Goal: Navigation & Orientation: Find specific page/section

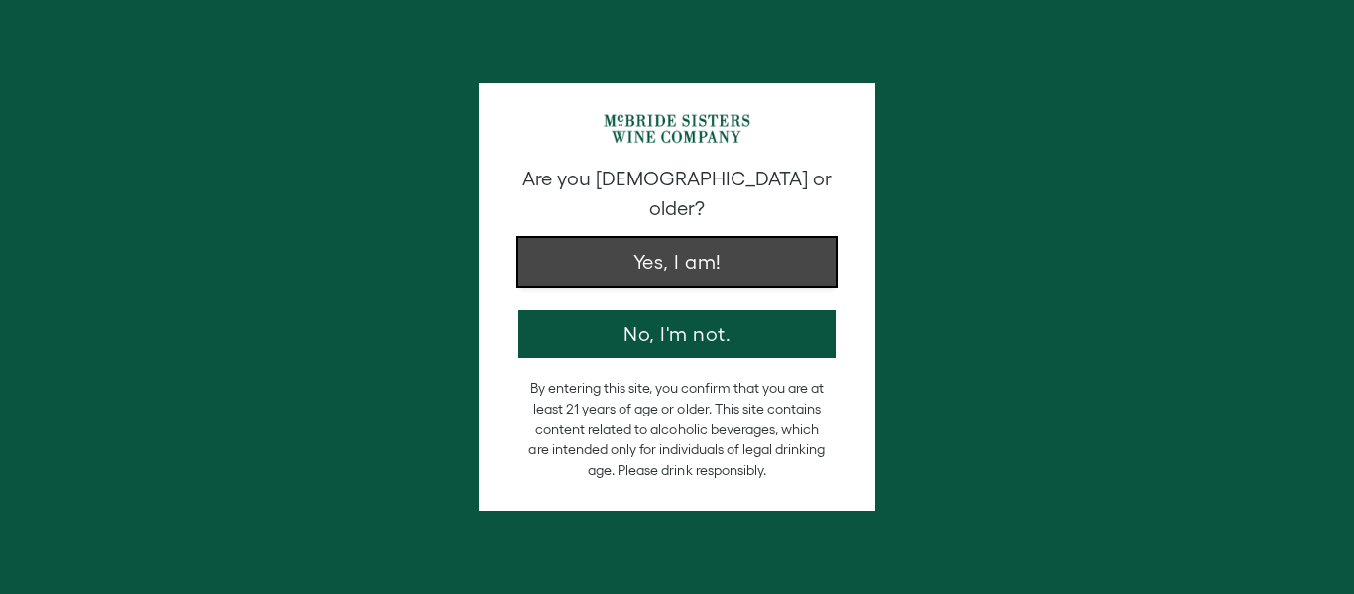
click at [678, 238] on button "Yes, I am!" at bounding box center [677, 262] width 317 height 48
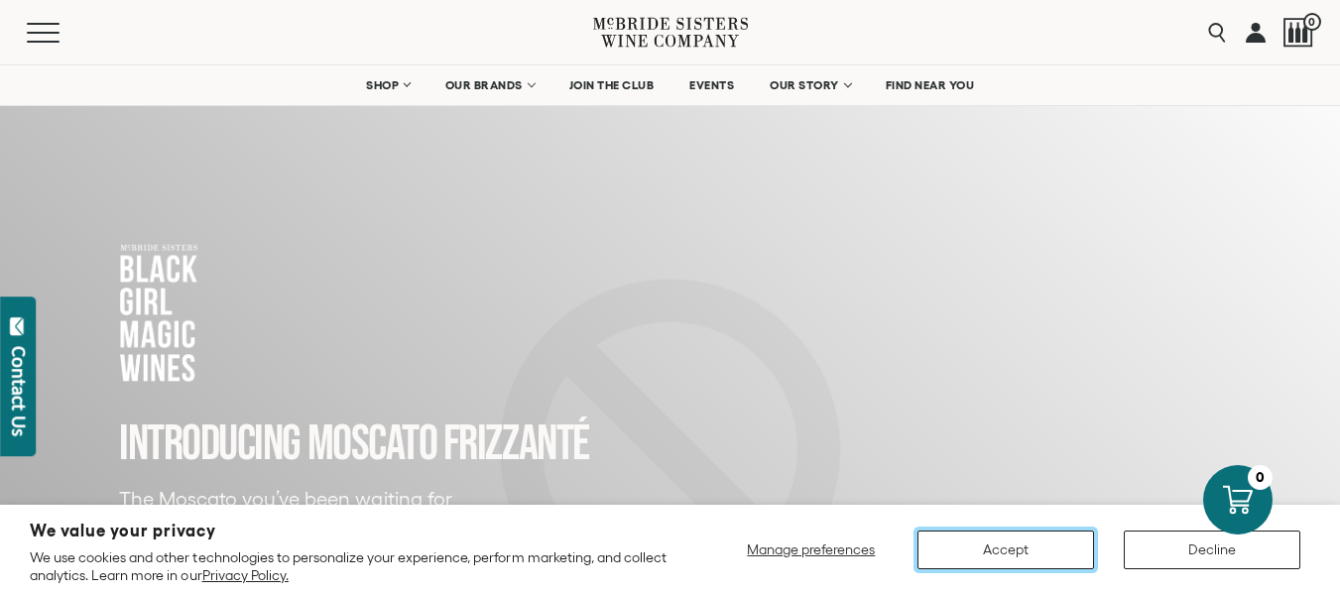
click at [948, 552] on button "Accept" at bounding box center [1005, 549] width 176 height 39
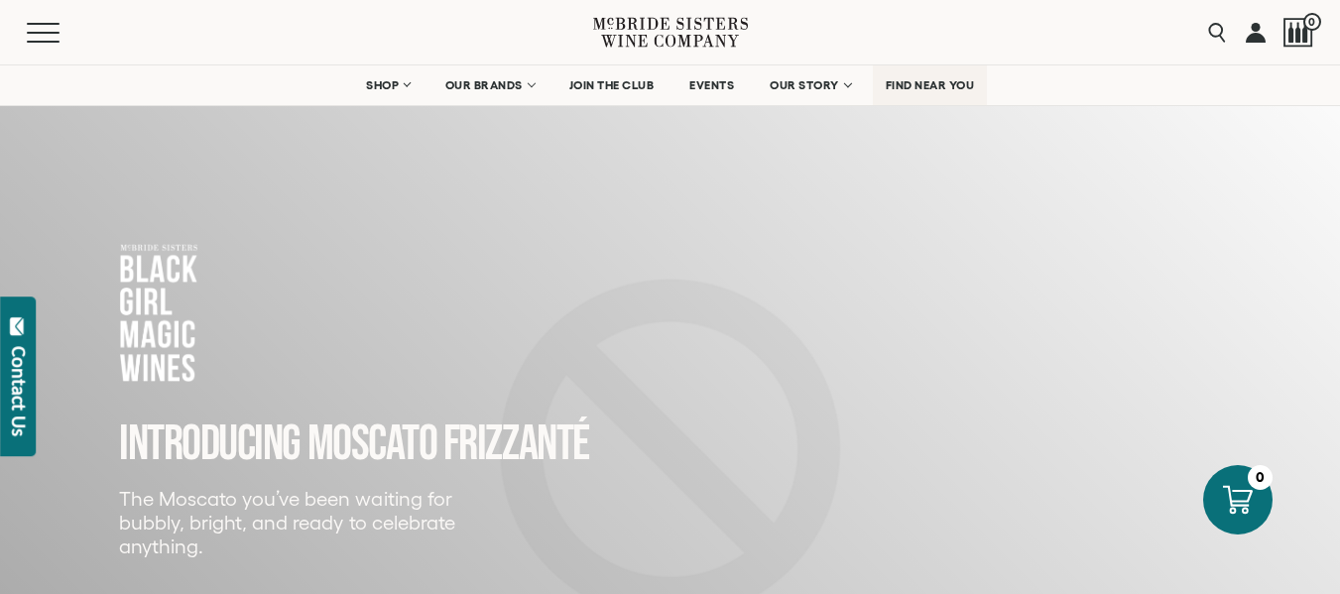
click at [928, 76] on link "FIND NEAR YOU" at bounding box center [930, 85] width 115 height 40
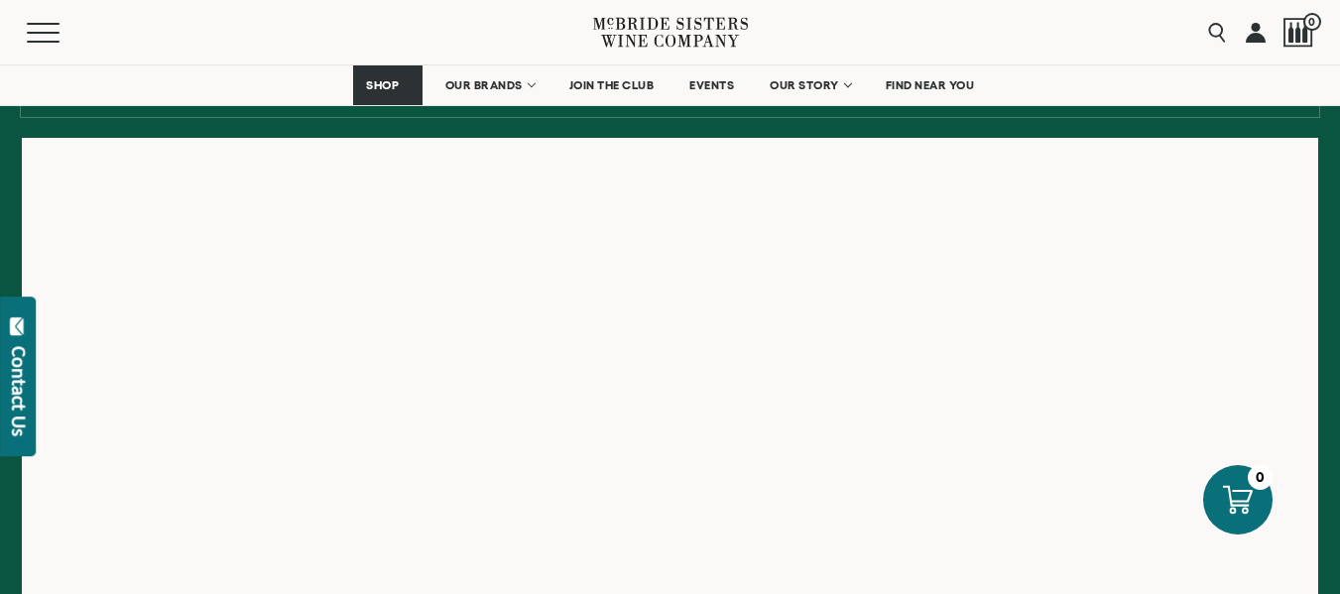
scroll to position [315, 0]
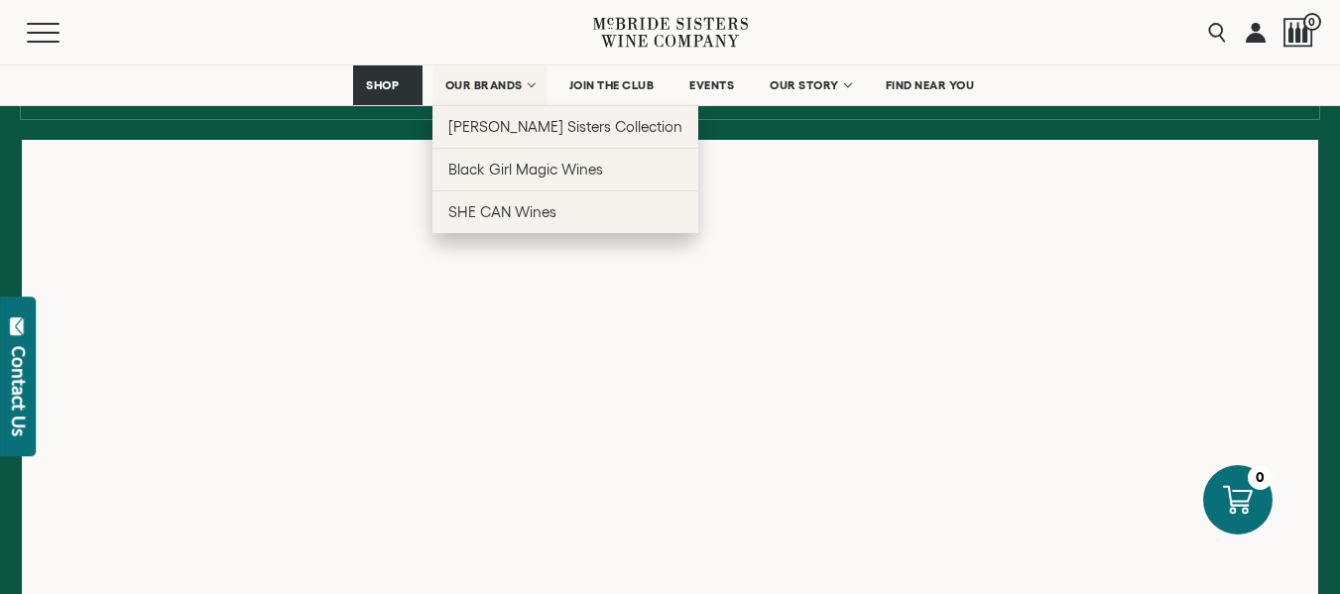
click at [464, 91] on span "OUR BRANDS" at bounding box center [483, 85] width 77 height 14
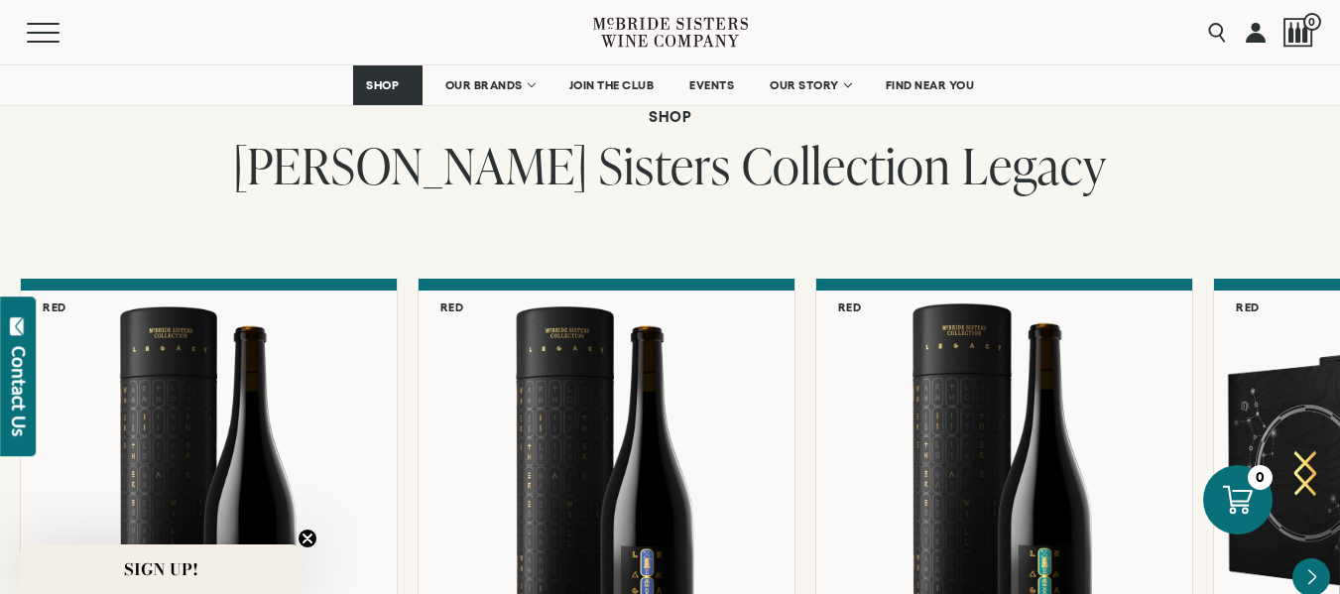
scroll to position [5007, 0]
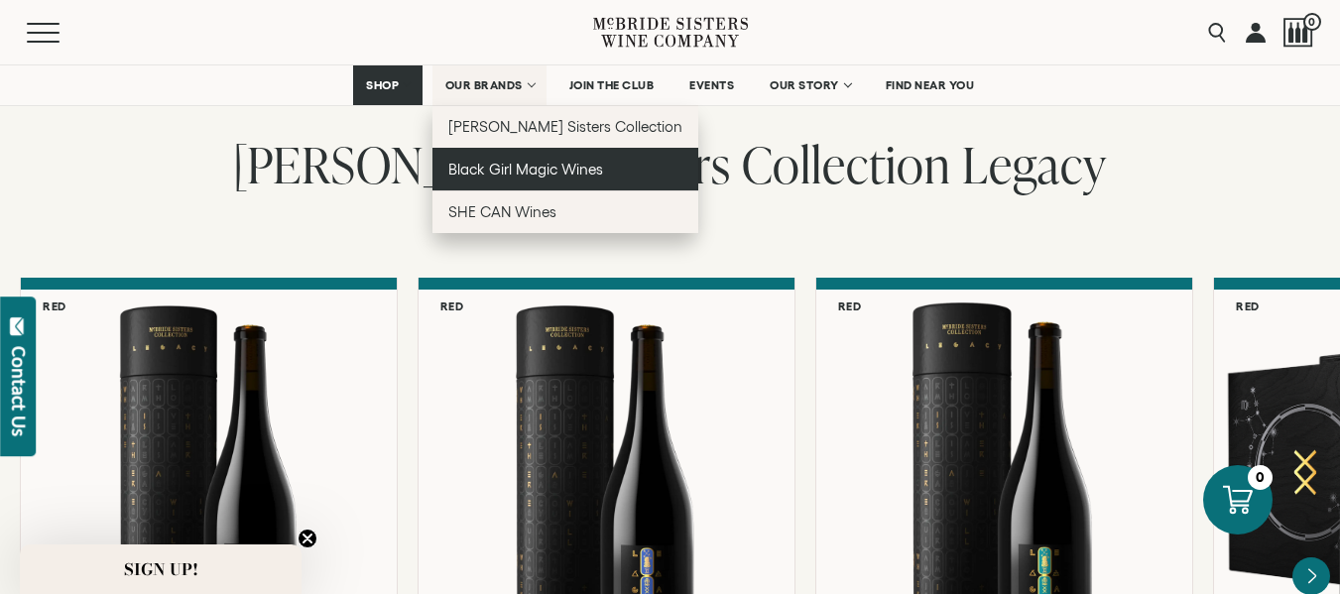
click at [512, 160] on link "Black Girl Magic Wines" at bounding box center [565, 169] width 267 height 43
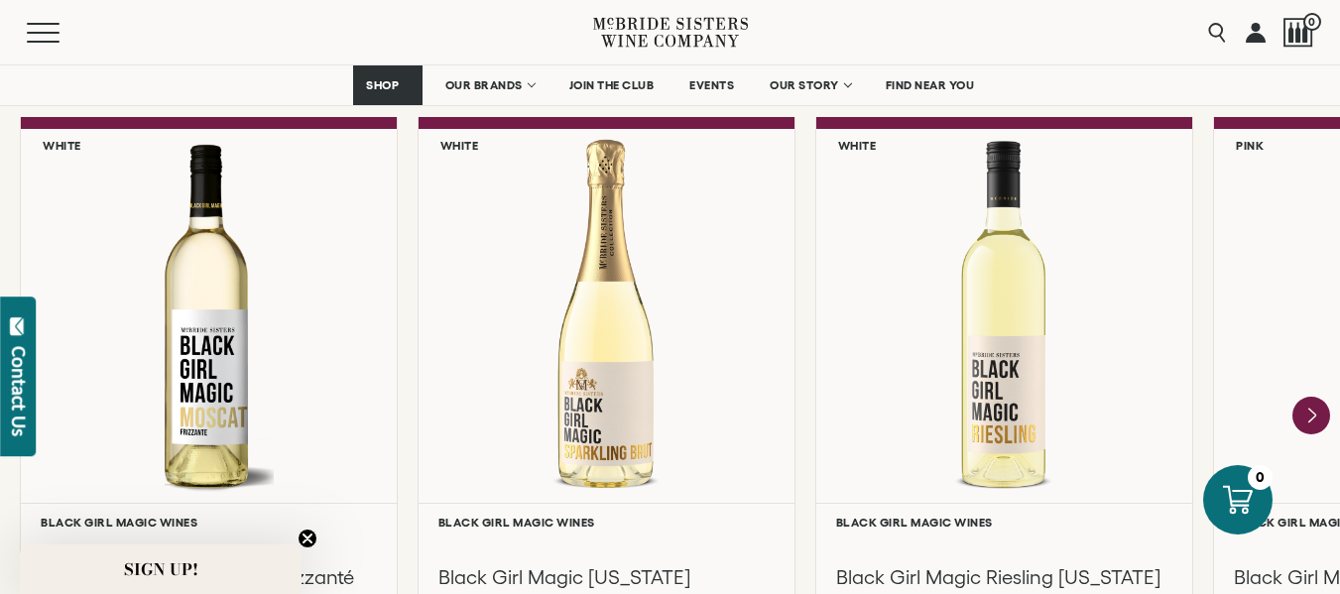
scroll to position [1732, 0]
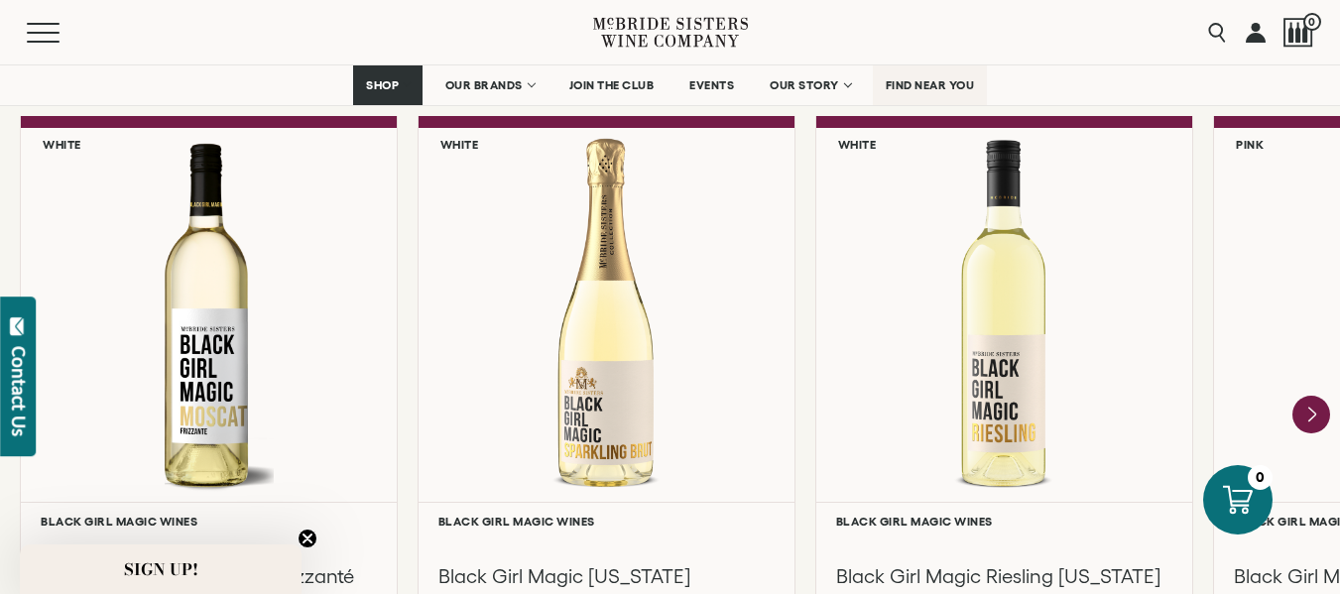
click at [949, 85] on span "FIND NEAR YOU" at bounding box center [929, 85] width 89 height 14
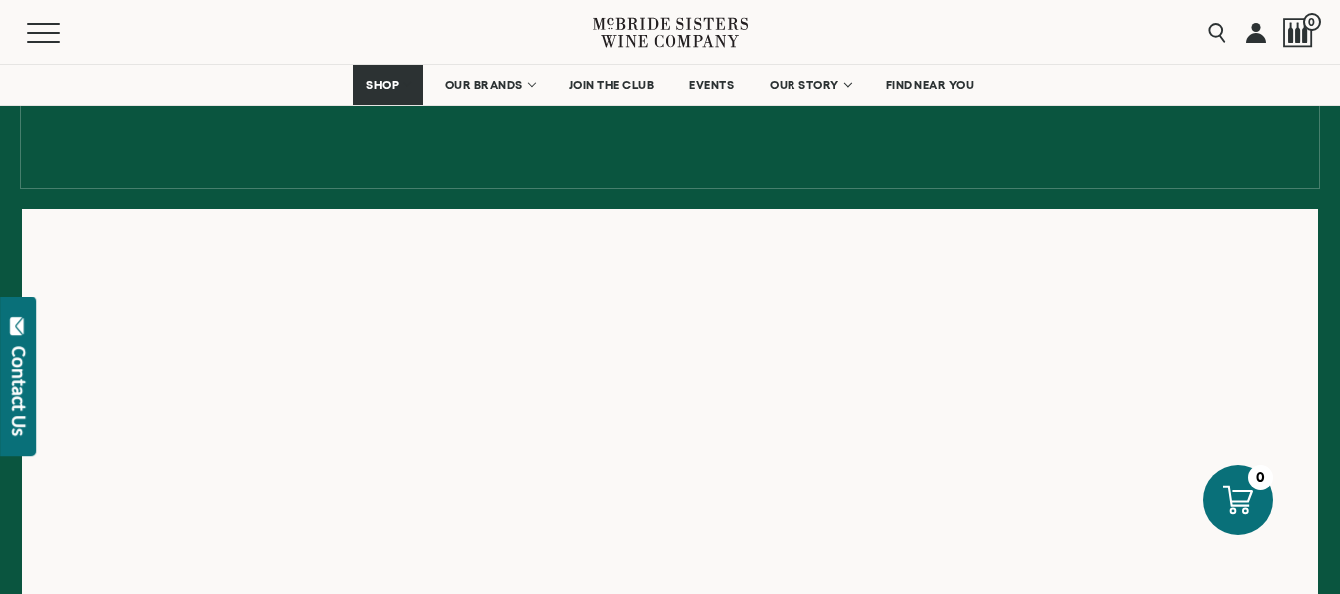
scroll to position [247, 0]
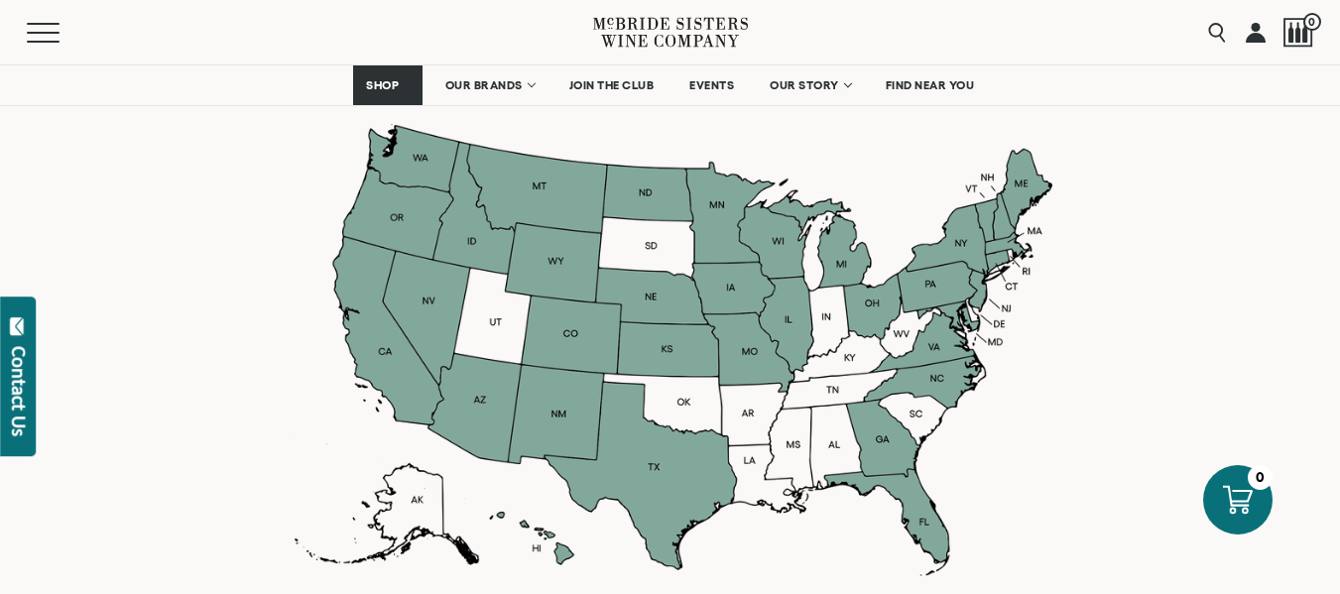
scroll to position [1700, 0]
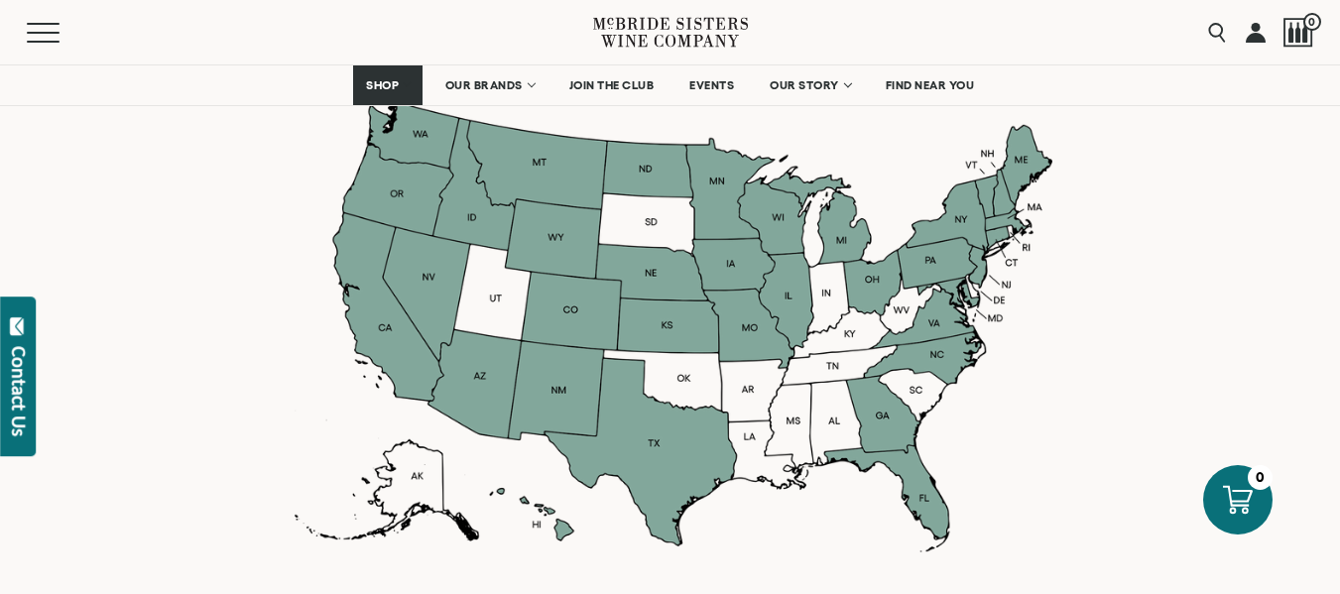
click at [748, 328] on picture at bounding box center [670, 324] width 763 height 22
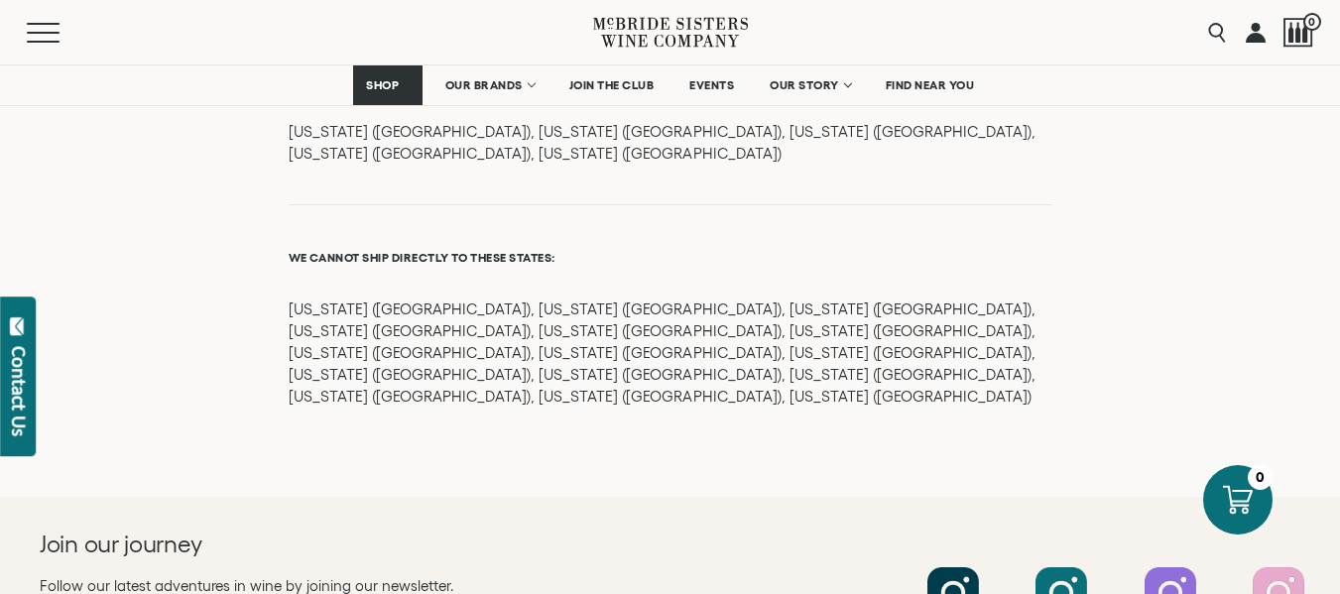
scroll to position [2635, 0]
